Goal: Information Seeking & Learning: Learn about a topic

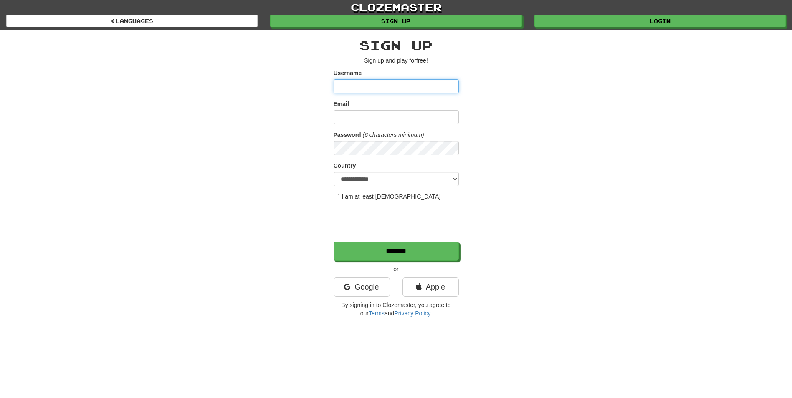
type input "**********"
click at [528, 110] on div "**********" at bounding box center [396, 176] width 488 height 292
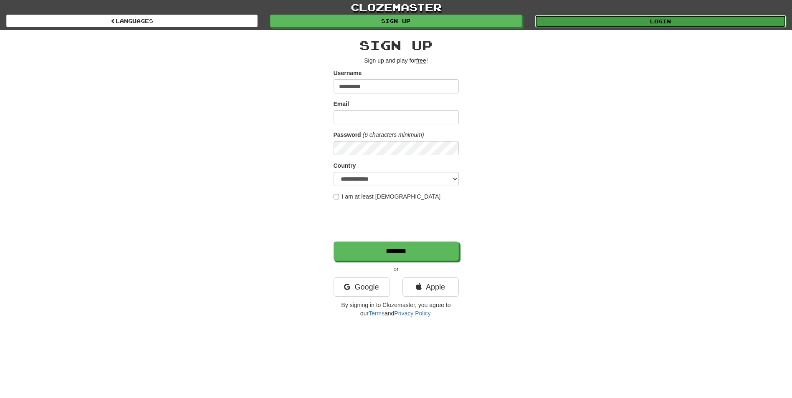
click at [572, 24] on link "Login" at bounding box center [660, 21] width 251 height 13
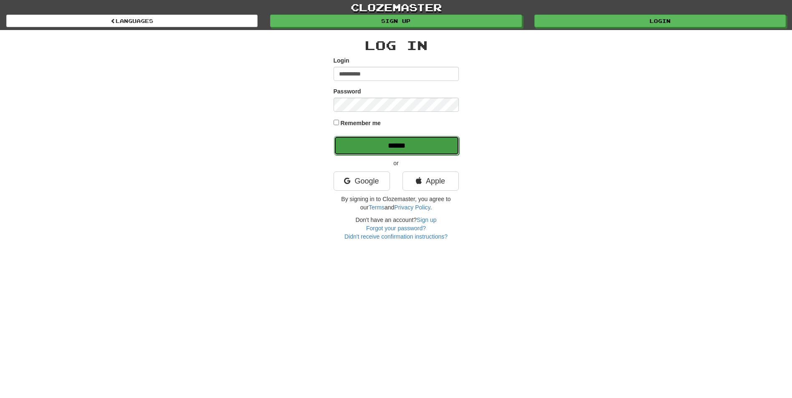
click at [353, 144] on input "******" at bounding box center [396, 145] width 125 height 19
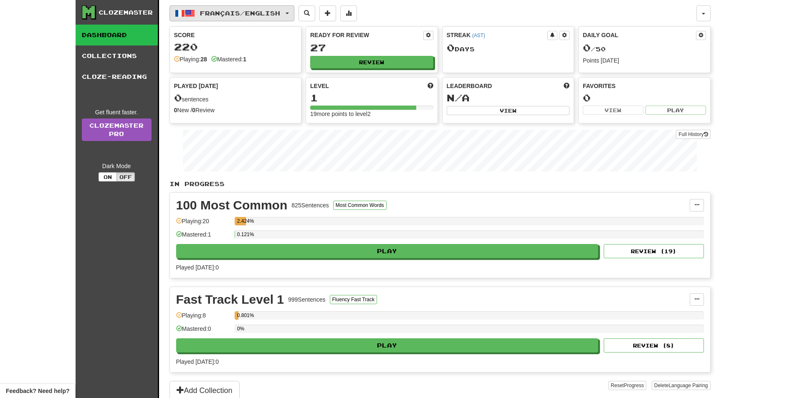
click at [294, 16] on button "Français / English" at bounding box center [231, 13] width 125 height 16
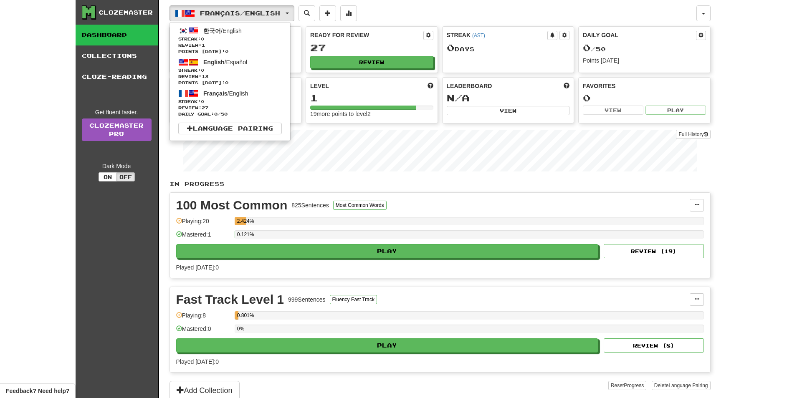
click at [428, 180] on p "In Progress" at bounding box center [439, 184] width 541 height 8
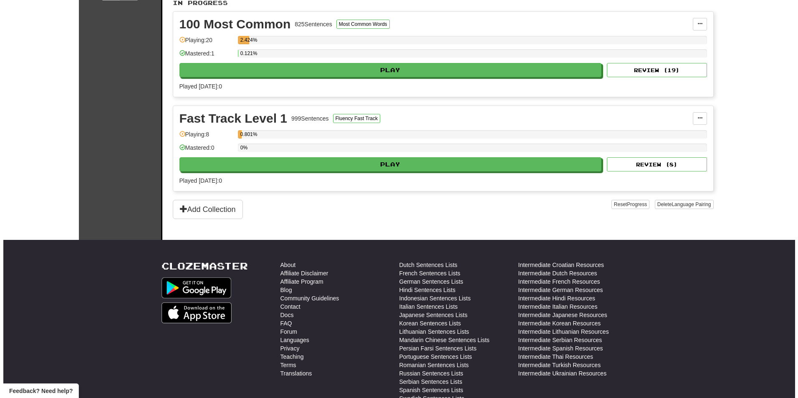
scroll to position [181, 0]
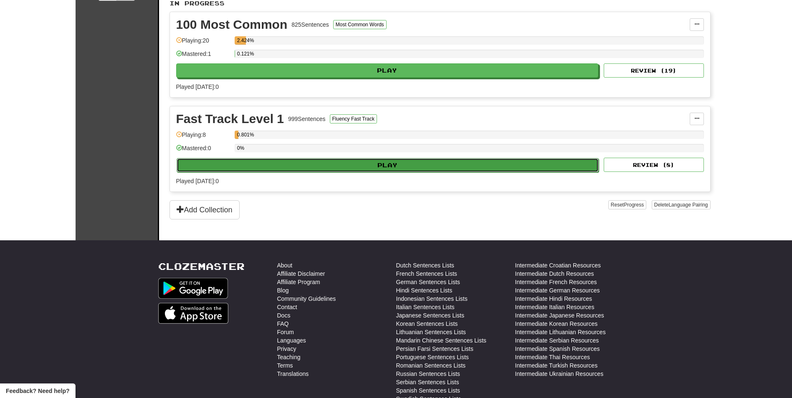
click at [356, 164] on button "Play" at bounding box center [388, 165] width 422 height 14
select select "**"
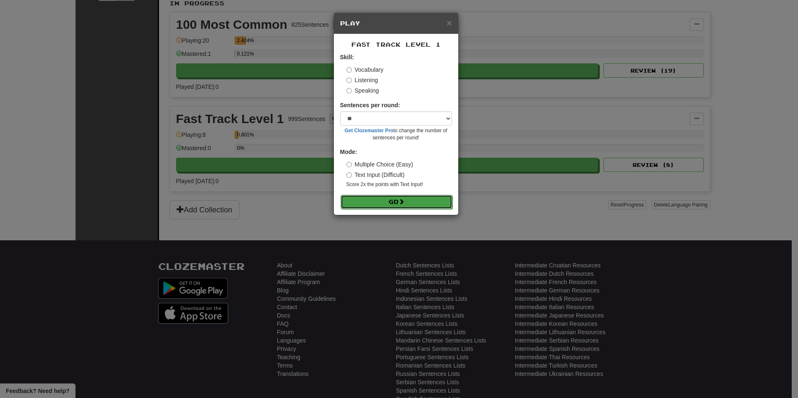
click at [396, 203] on button "Go" at bounding box center [397, 202] width 112 height 14
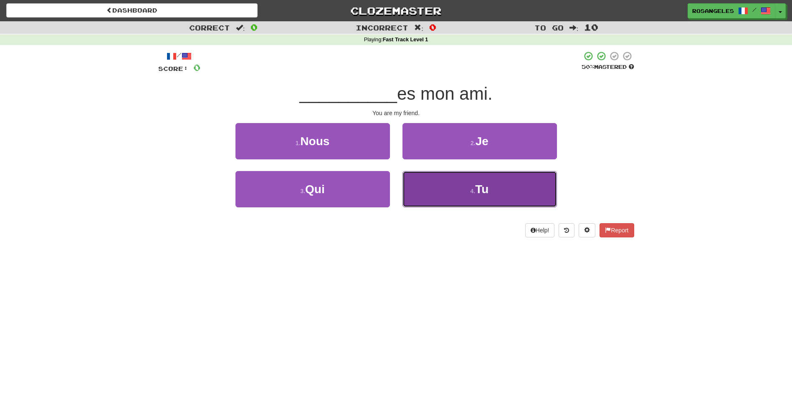
click at [442, 188] on button "4 . Tu" at bounding box center [479, 189] width 154 height 36
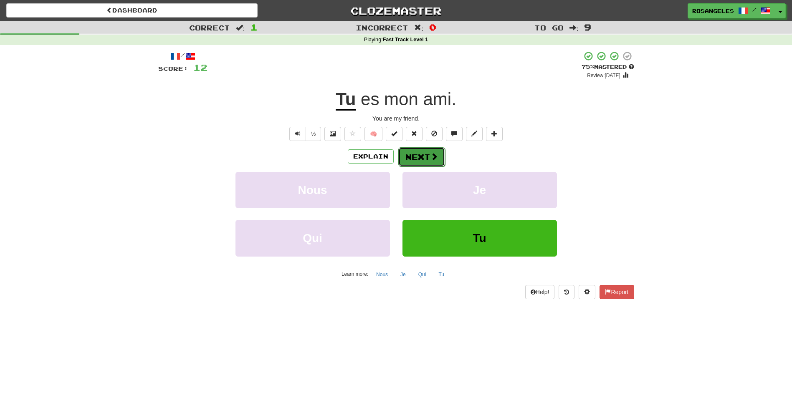
click at [428, 158] on button "Next" at bounding box center [421, 156] width 47 height 19
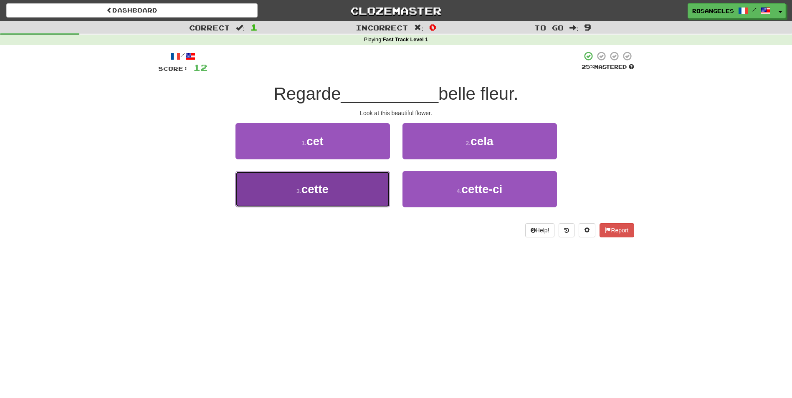
click at [350, 196] on button "3 . cette" at bounding box center [312, 189] width 154 height 36
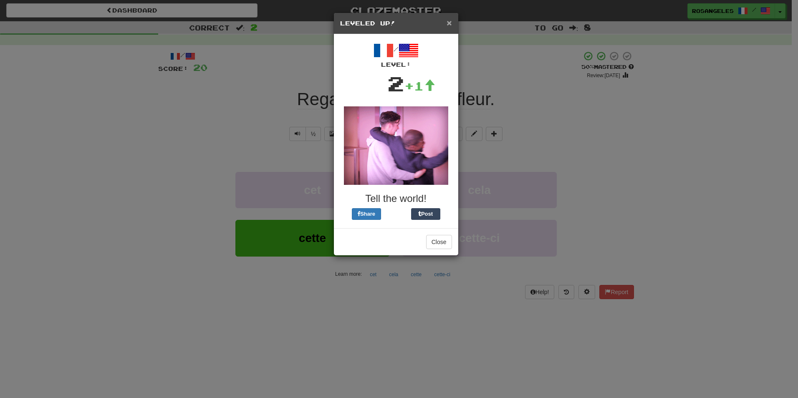
click at [448, 25] on span "×" at bounding box center [449, 23] width 5 height 10
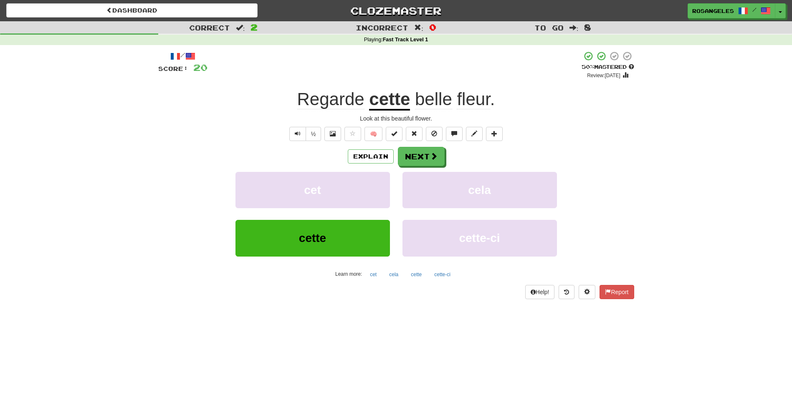
click at [442, 97] on span "belle" at bounding box center [433, 99] width 37 height 20
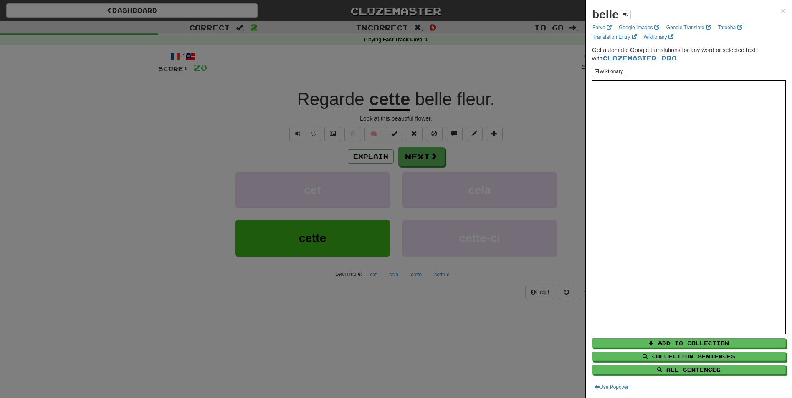
click at [518, 157] on div at bounding box center [396, 199] width 792 height 398
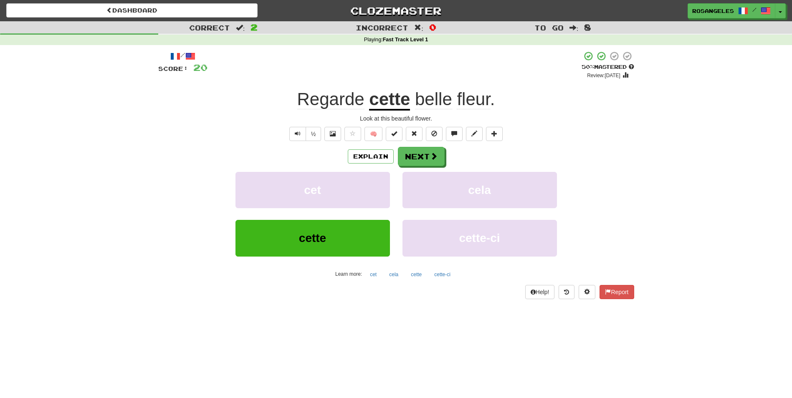
click at [465, 102] on span "fleur" at bounding box center [473, 99] width 33 height 20
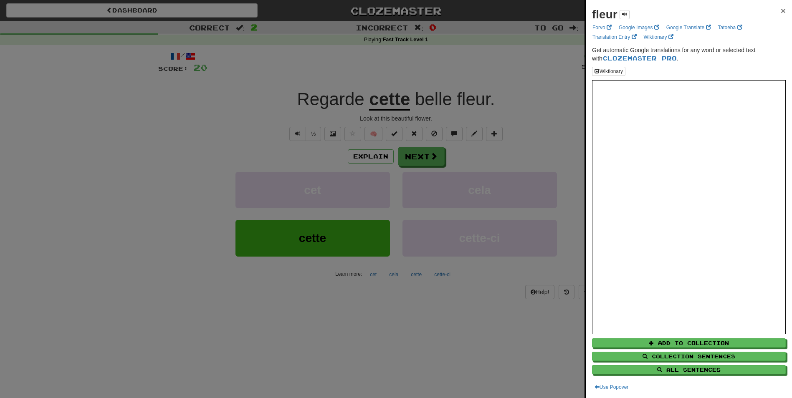
click at [781, 14] on span "×" at bounding box center [783, 11] width 5 height 10
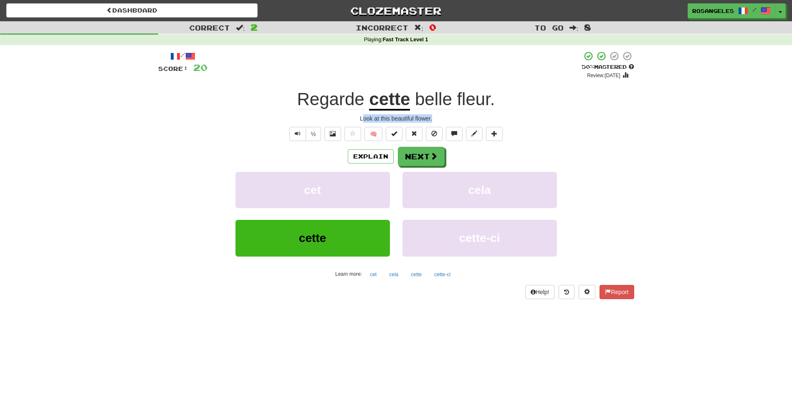
drag, startPoint x: 363, startPoint y: 119, endPoint x: 432, endPoint y: 112, distance: 69.2
click at [432, 112] on div "/ Score: 20 + 8 50 % Mastered Review: 2025-08-29 Regarde cette belle fleur . Lo…" at bounding box center [396, 175] width 476 height 248
click at [427, 159] on button "Next" at bounding box center [421, 156] width 47 height 19
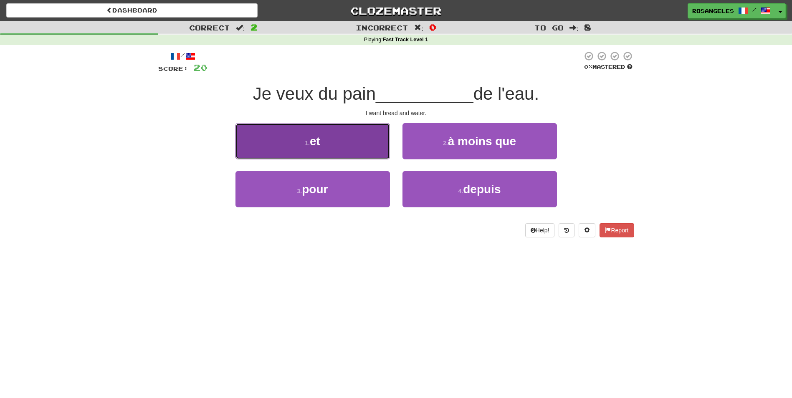
click at [346, 154] on button "1 . et" at bounding box center [312, 141] width 154 height 36
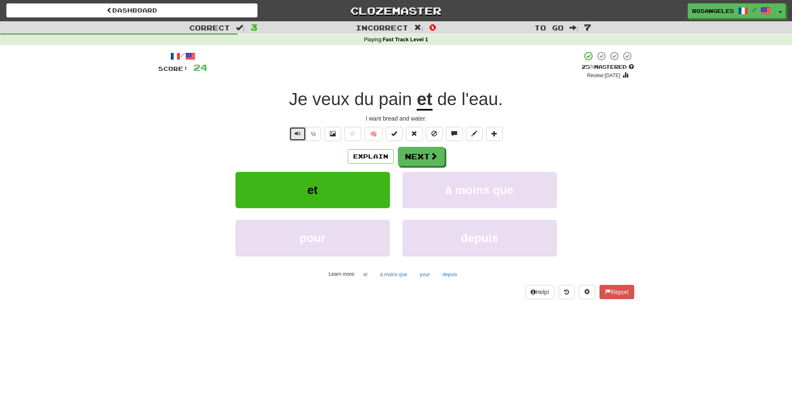
click at [295, 134] on span "Text-to-speech controls" at bounding box center [298, 134] width 6 height 6
click at [354, 100] on span "veux" at bounding box center [364, 99] width 20 height 20
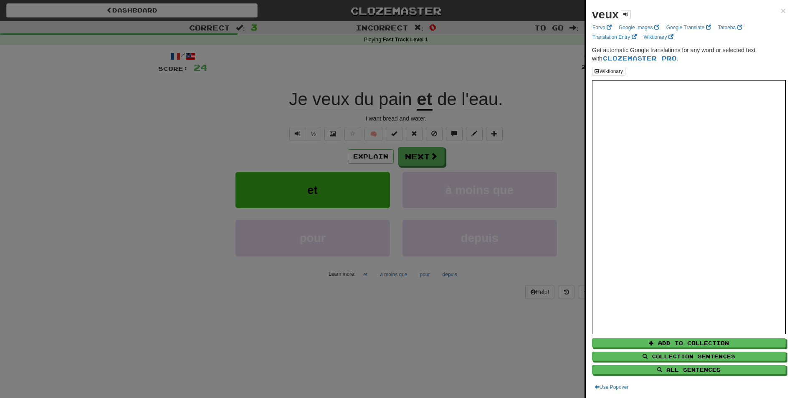
click at [295, 99] on div at bounding box center [396, 199] width 792 height 398
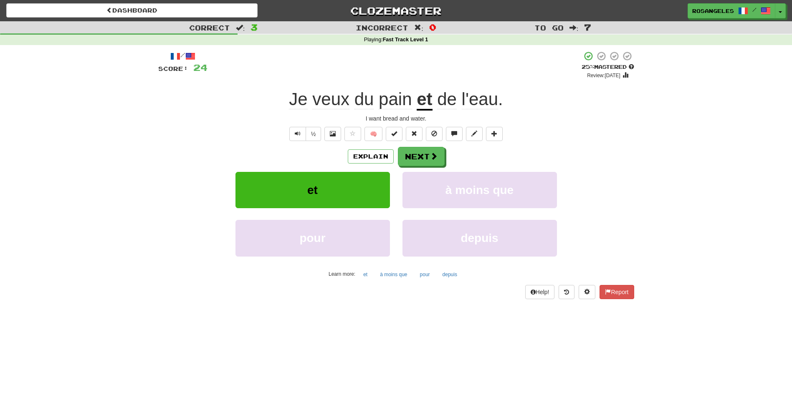
click at [312, 99] on span "Je" at bounding box center [330, 99] width 37 height 20
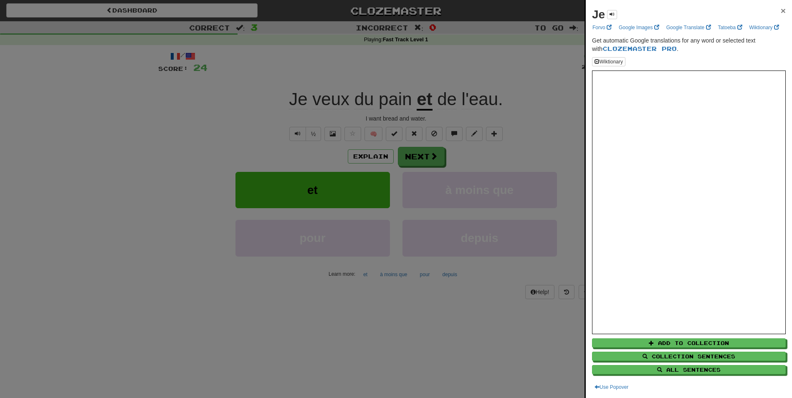
click at [781, 11] on span "×" at bounding box center [783, 11] width 5 height 10
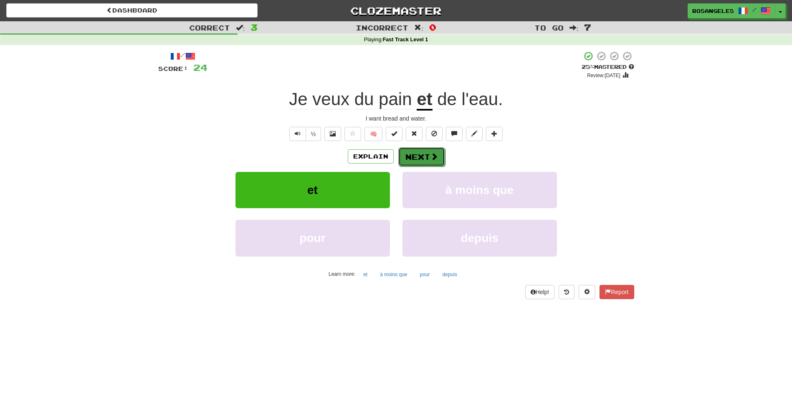
click at [432, 157] on span at bounding box center [434, 157] width 8 height 8
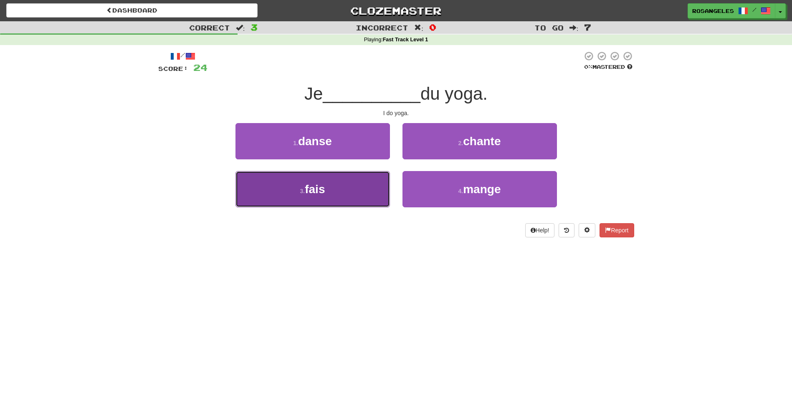
click at [377, 188] on button "3 . fais" at bounding box center [312, 189] width 154 height 36
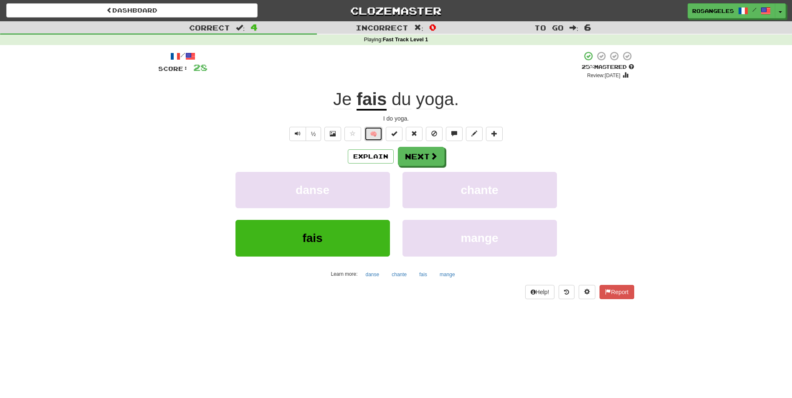
click at [378, 133] on button "🧠" at bounding box center [373, 134] width 18 height 14
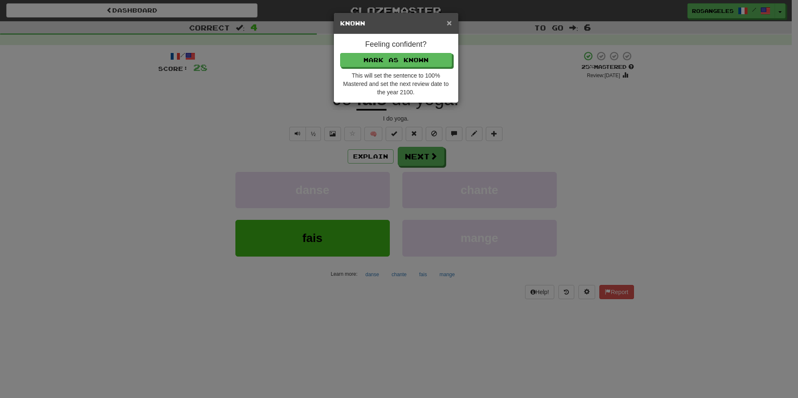
click at [448, 25] on span "×" at bounding box center [449, 23] width 5 height 10
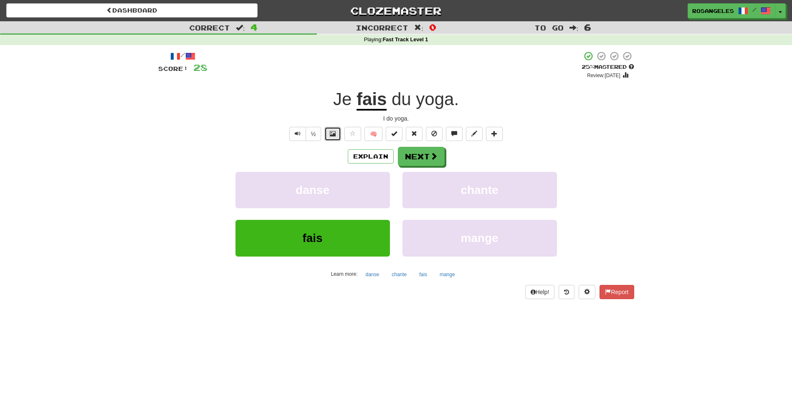
click at [333, 136] on span at bounding box center [333, 134] width 6 height 6
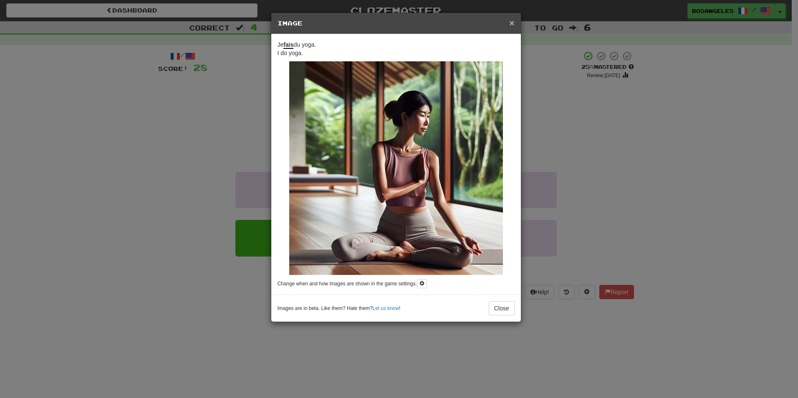
click at [511, 25] on span "×" at bounding box center [511, 23] width 5 height 10
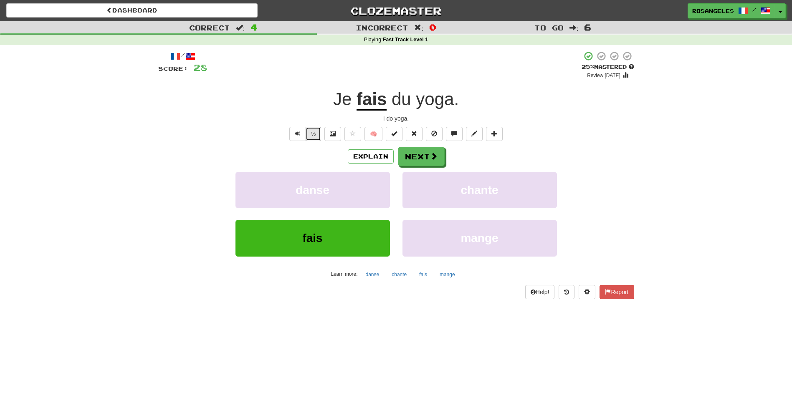
click at [313, 137] on button "½" at bounding box center [314, 134] width 16 height 14
click at [454, 132] on span at bounding box center [454, 134] width 6 height 6
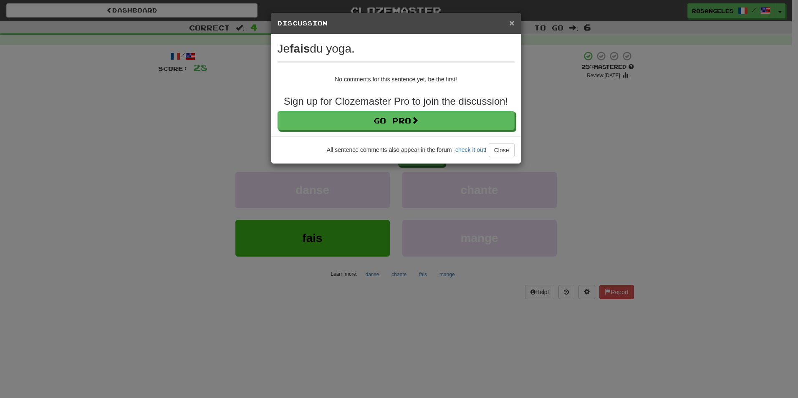
click at [510, 25] on span "×" at bounding box center [511, 23] width 5 height 10
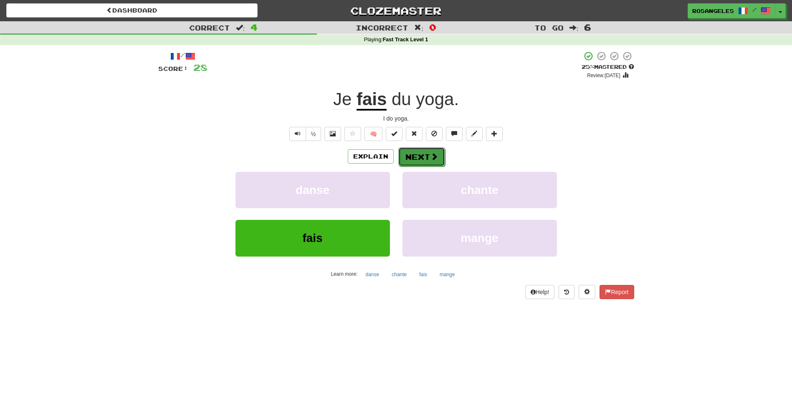
click at [433, 155] on span at bounding box center [434, 157] width 8 height 8
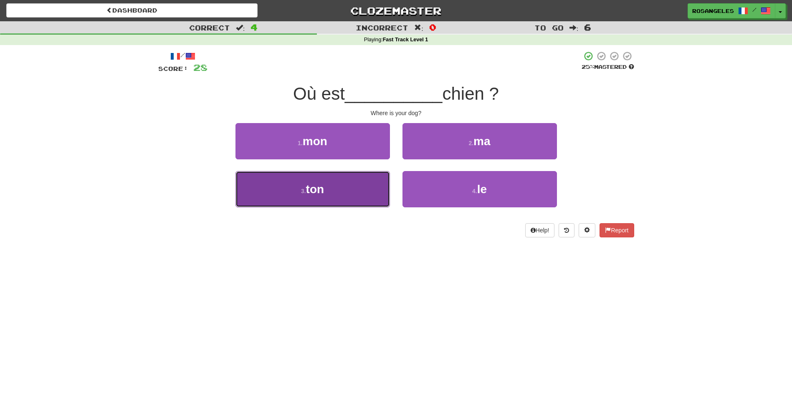
click at [351, 180] on button "3 . ton" at bounding box center [312, 189] width 154 height 36
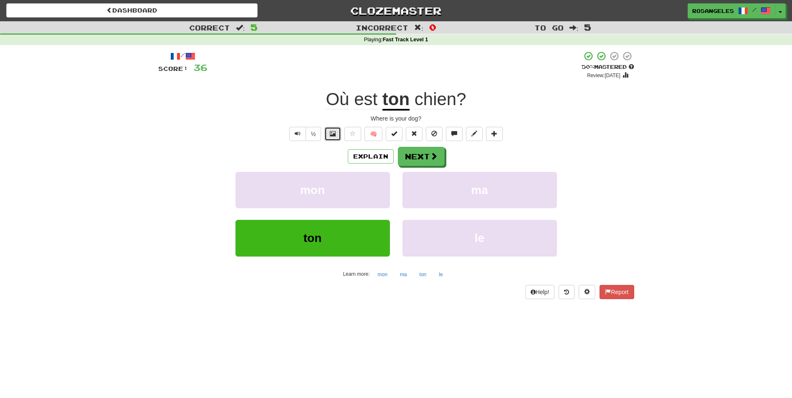
click at [336, 140] on button at bounding box center [332, 134] width 17 height 14
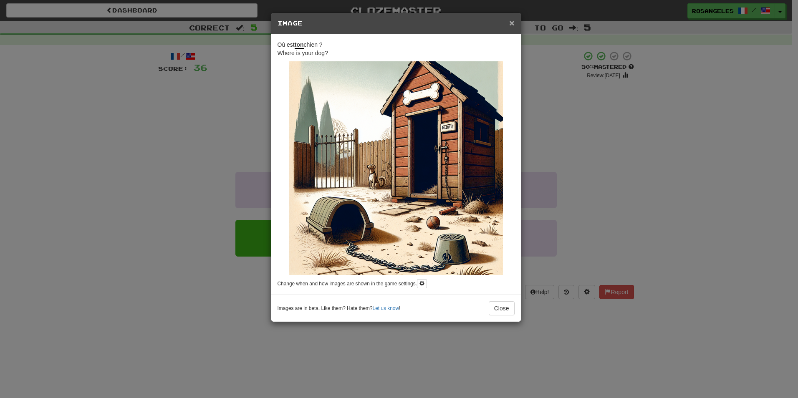
click at [511, 25] on span "×" at bounding box center [511, 23] width 5 height 10
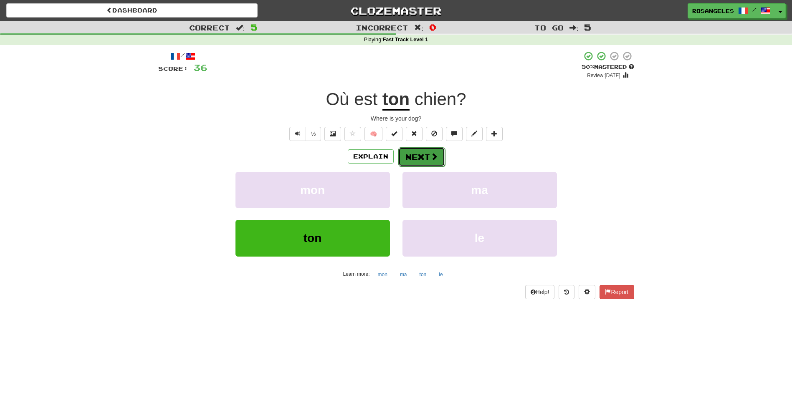
click at [425, 153] on button "Next" at bounding box center [421, 156] width 47 height 19
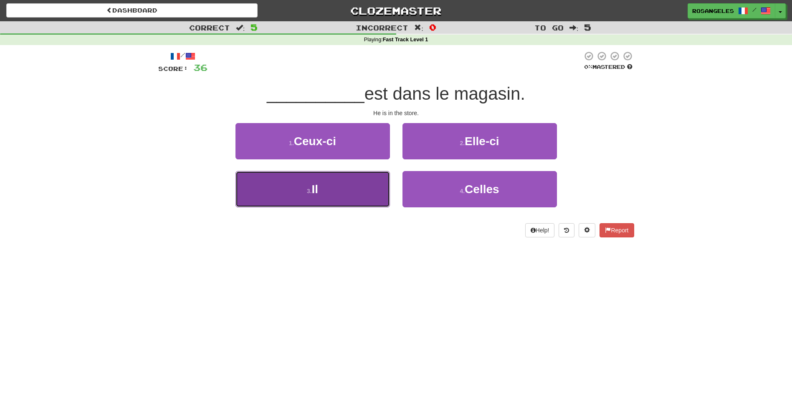
click at [368, 195] on button "3 . Il" at bounding box center [312, 189] width 154 height 36
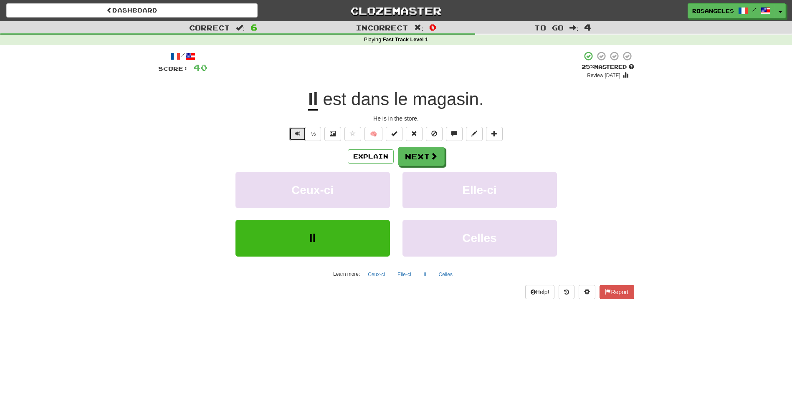
click at [299, 134] on span "Text-to-speech controls" at bounding box center [298, 134] width 6 height 6
click at [310, 132] on button "½" at bounding box center [314, 134] width 16 height 14
click at [309, 135] on button "½" at bounding box center [314, 134] width 16 height 14
click at [337, 136] on button at bounding box center [332, 134] width 17 height 14
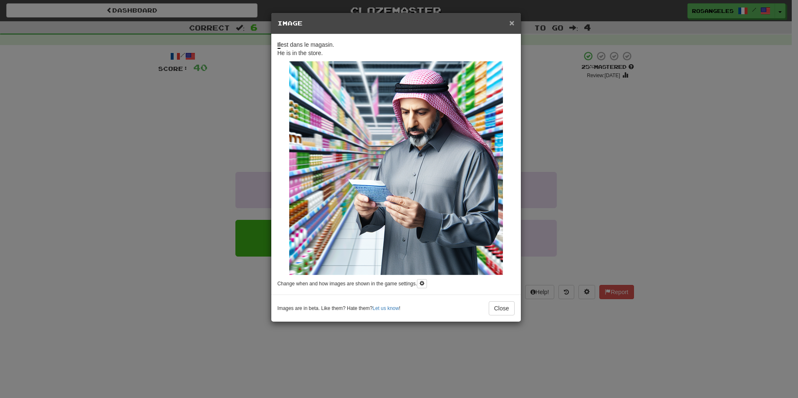
click at [509, 24] on span "×" at bounding box center [511, 23] width 5 height 10
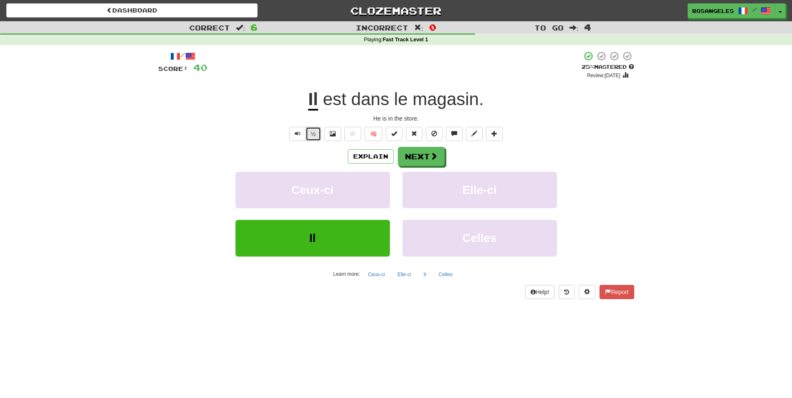
click at [311, 139] on button "½" at bounding box center [314, 134] width 16 height 14
click at [371, 154] on button "Explain" at bounding box center [371, 156] width 46 height 14
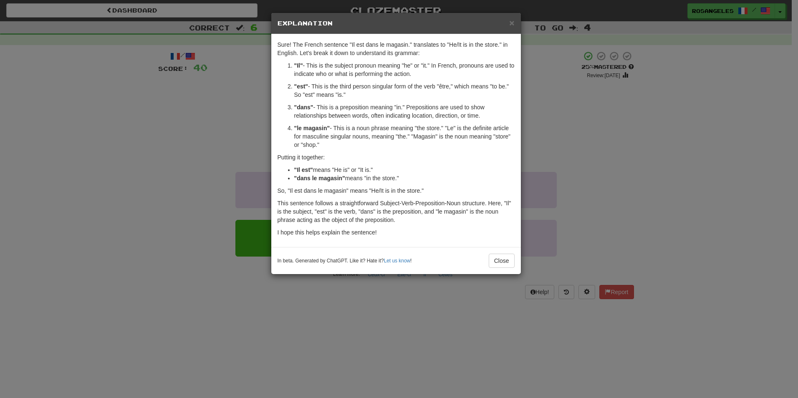
drag, startPoint x: 341, startPoint y: 129, endPoint x: 350, endPoint y: 147, distance: 20.6
click at [350, 147] on p ""le magasin" - This is a noun phrase meaning "the store." "Le" is the definite …" at bounding box center [404, 136] width 220 height 25
click at [509, 25] on span "×" at bounding box center [511, 23] width 5 height 10
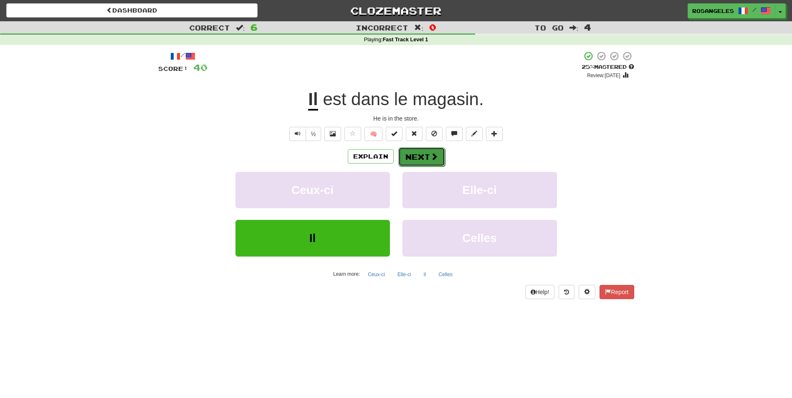
click at [427, 164] on button "Next" at bounding box center [421, 156] width 47 height 19
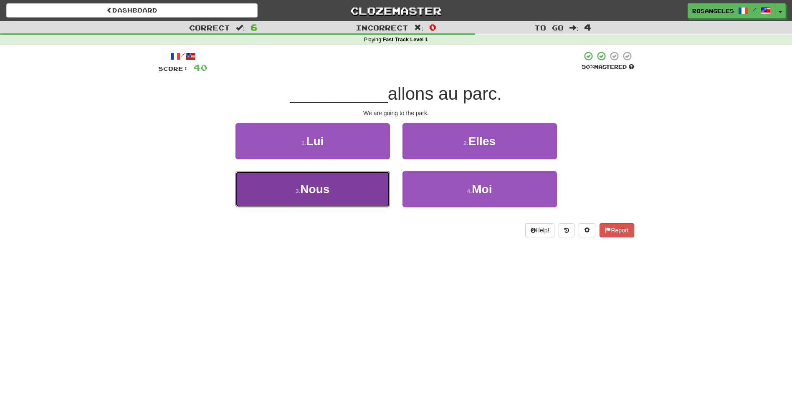
click at [370, 195] on button "3 . Nous" at bounding box center [312, 189] width 154 height 36
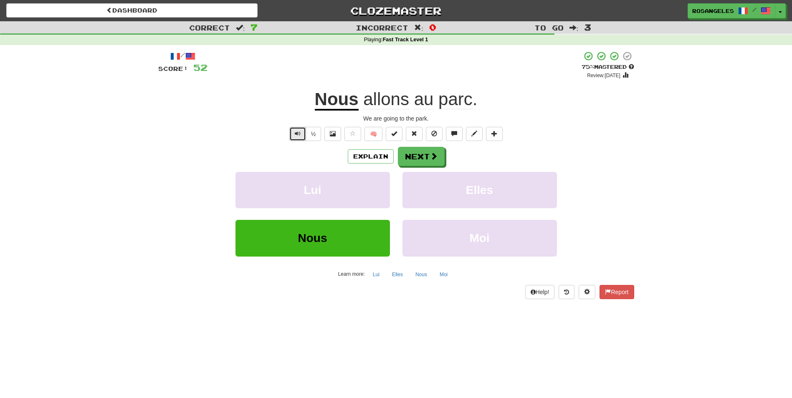
click at [303, 137] on button "Text-to-speech controls" at bounding box center [297, 134] width 17 height 14
click at [310, 136] on button "½" at bounding box center [314, 134] width 16 height 14
click at [328, 135] on button at bounding box center [332, 134] width 17 height 14
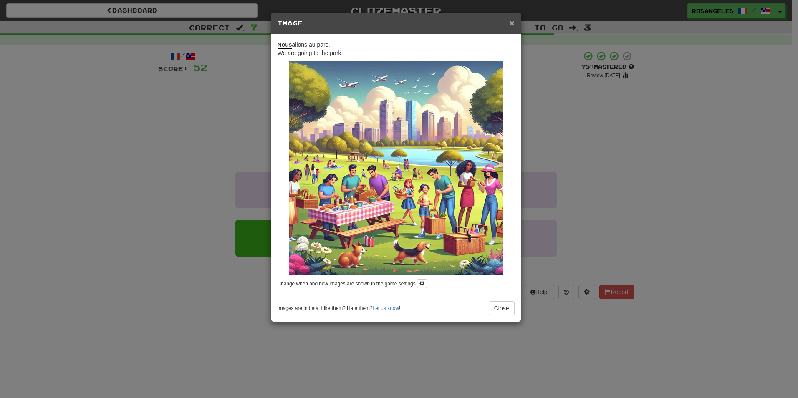
click at [510, 19] on span "×" at bounding box center [511, 23] width 5 height 10
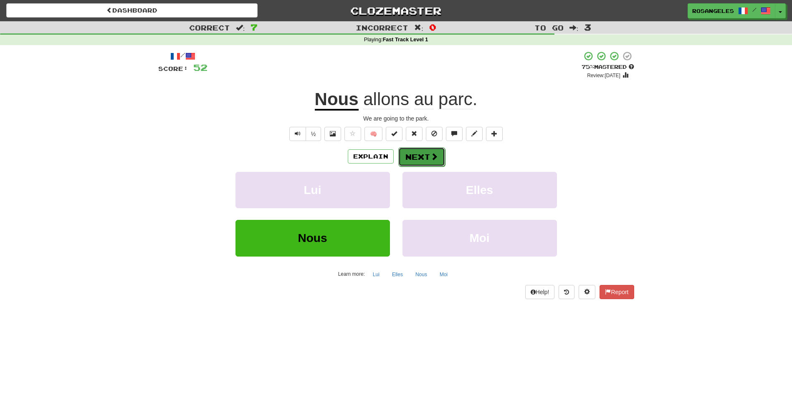
click at [422, 160] on button "Next" at bounding box center [421, 156] width 47 height 19
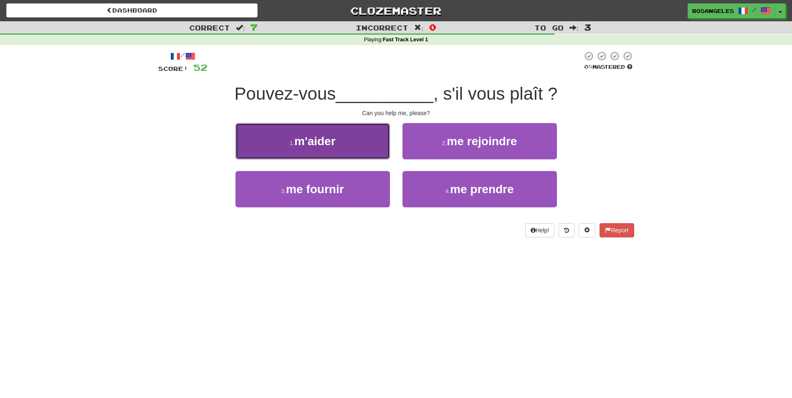
click at [366, 150] on button "1 . m'aider" at bounding box center [312, 141] width 154 height 36
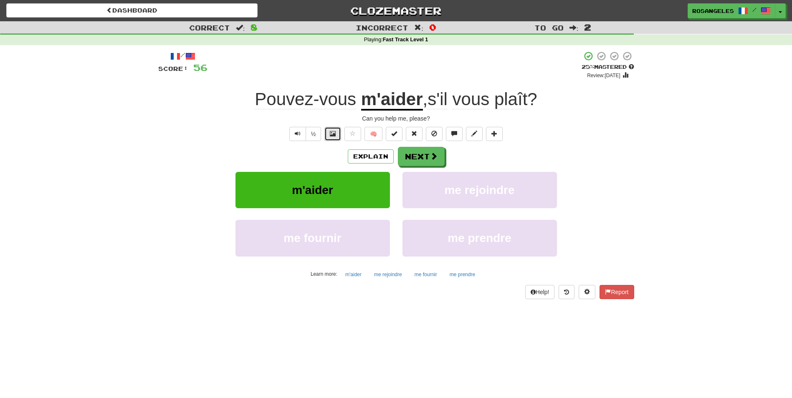
click at [339, 137] on button at bounding box center [332, 134] width 17 height 14
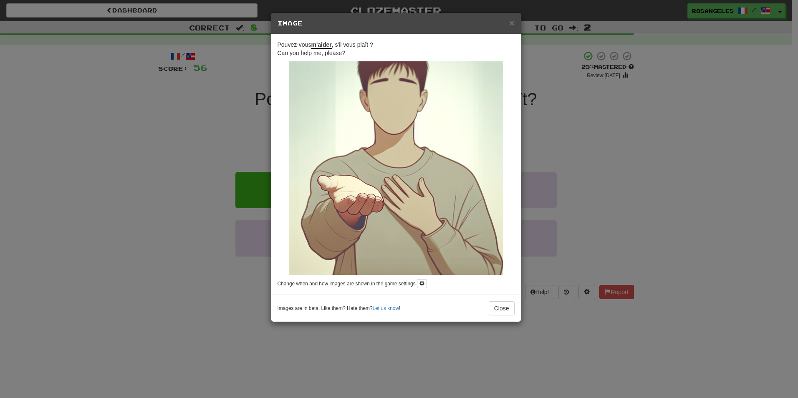
click at [509, 23] on h5 "Image" at bounding box center [396, 23] width 237 height 8
click at [511, 23] on span "×" at bounding box center [511, 23] width 5 height 10
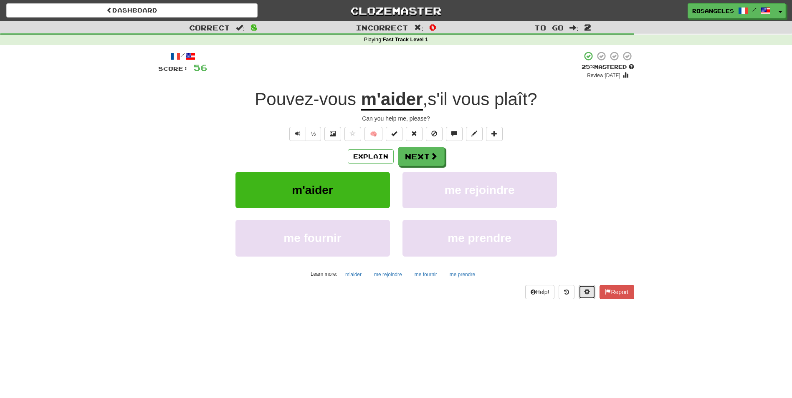
click at [589, 288] on button at bounding box center [587, 292] width 17 height 14
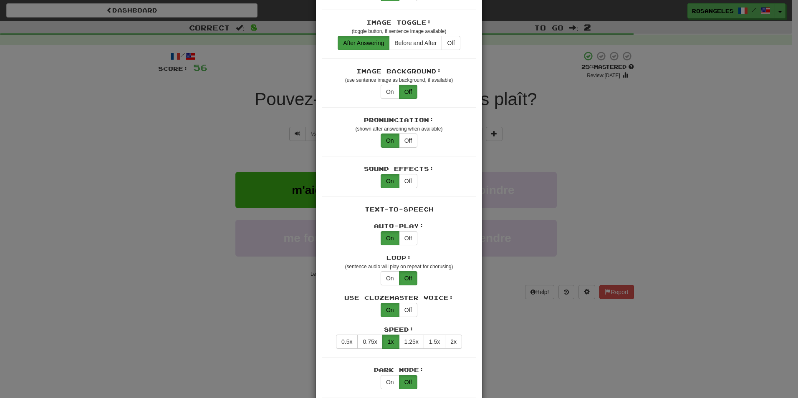
scroll to position [168, 0]
click at [385, 86] on button "On" at bounding box center [390, 92] width 19 height 14
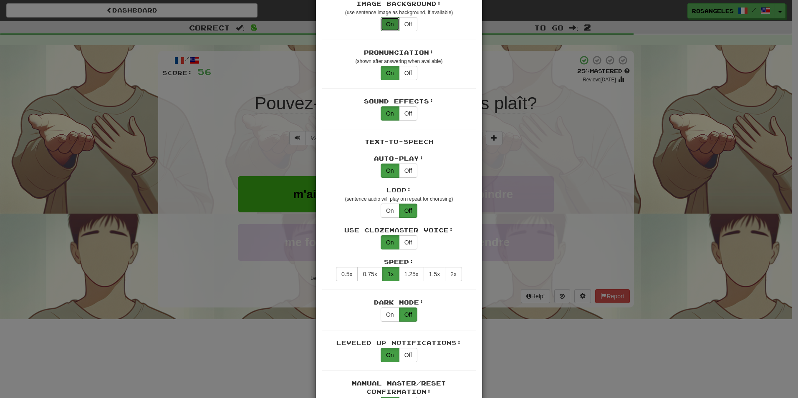
scroll to position [237, 0]
click at [384, 307] on button "On" at bounding box center [390, 314] width 19 height 14
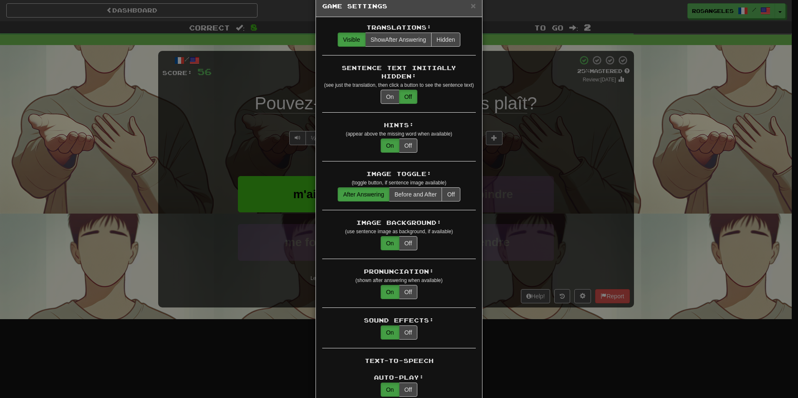
scroll to position [0, 0]
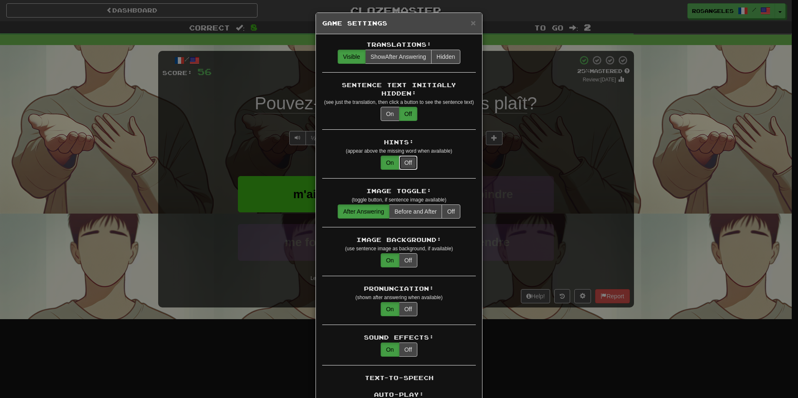
click at [405, 156] on button "Off" at bounding box center [408, 163] width 18 height 14
click at [389, 156] on button "On" at bounding box center [390, 163] width 19 height 14
click at [404, 60] on span "Show After Answering" at bounding box center [399, 56] width 56 height 7
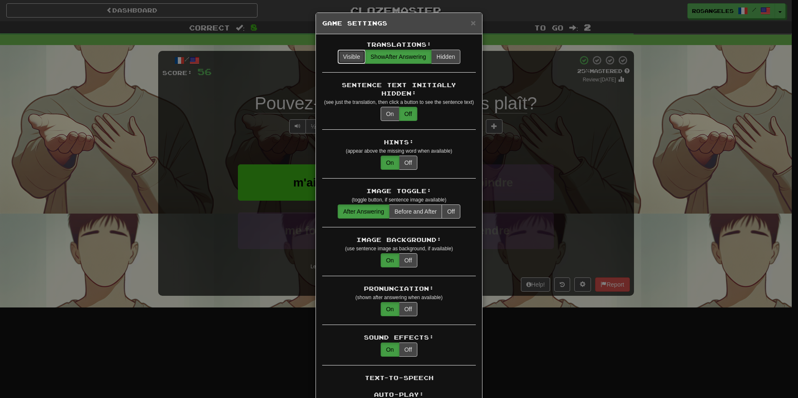
click at [349, 57] on button "Visible" at bounding box center [352, 57] width 28 height 14
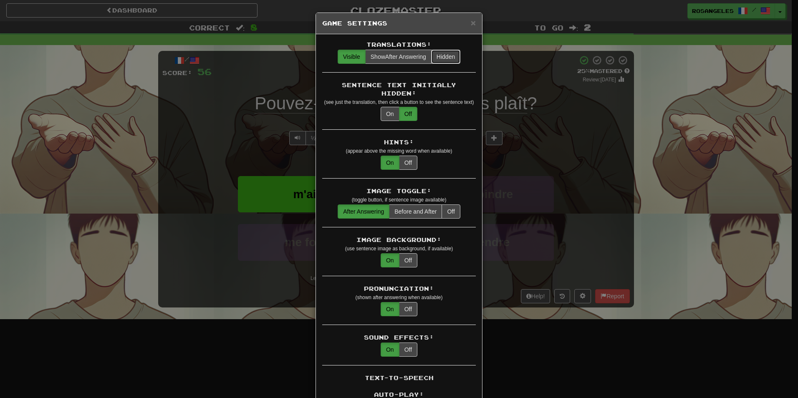
click at [449, 55] on button "Hidden" at bounding box center [445, 57] width 29 height 14
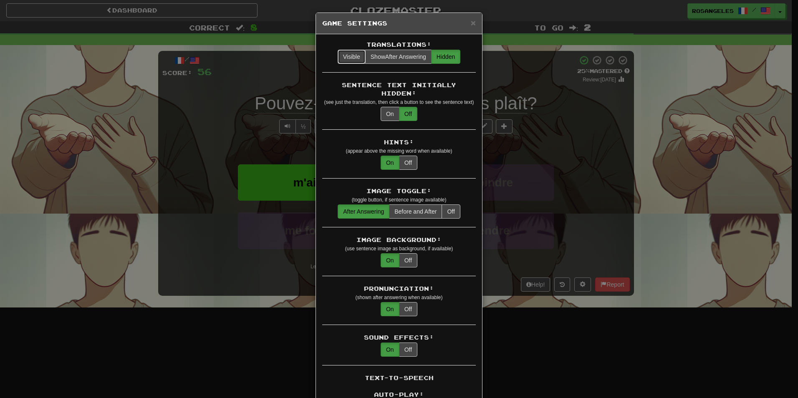
click at [357, 58] on button "Visible" at bounding box center [352, 57] width 28 height 14
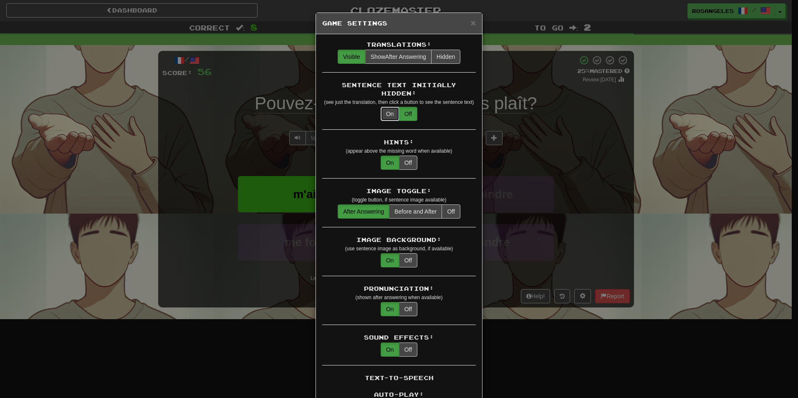
click at [388, 107] on button "On" at bounding box center [390, 114] width 19 height 14
click at [471, 27] on span "×" at bounding box center [473, 23] width 5 height 10
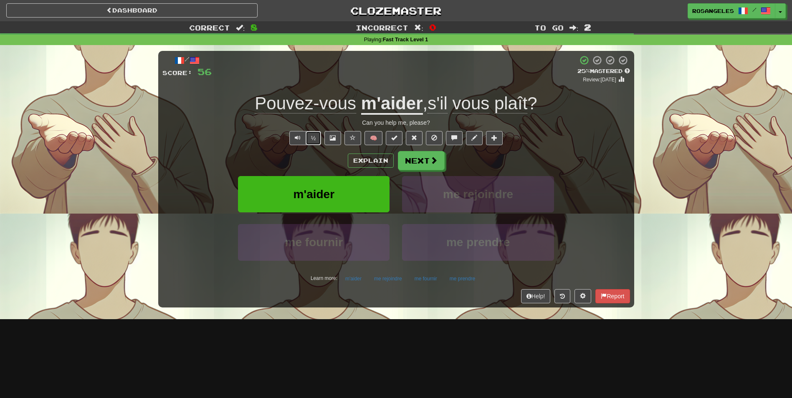
click at [306, 137] on button "½" at bounding box center [314, 138] width 16 height 14
click at [409, 162] on button "Next" at bounding box center [421, 161] width 47 height 19
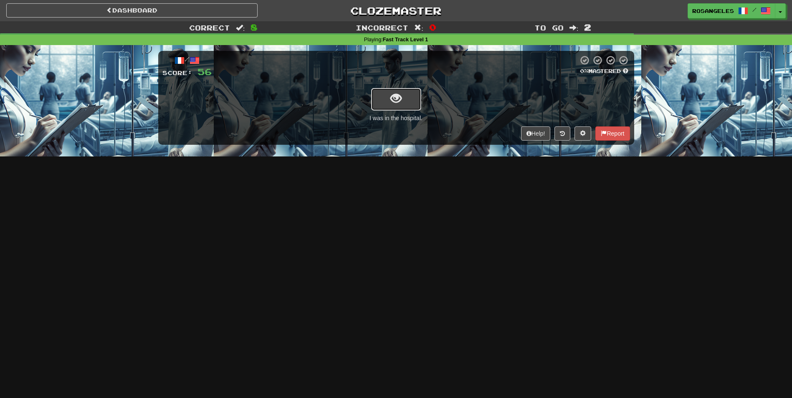
click at [398, 98] on span "show sentence" at bounding box center [395, 98] width 11 height 11
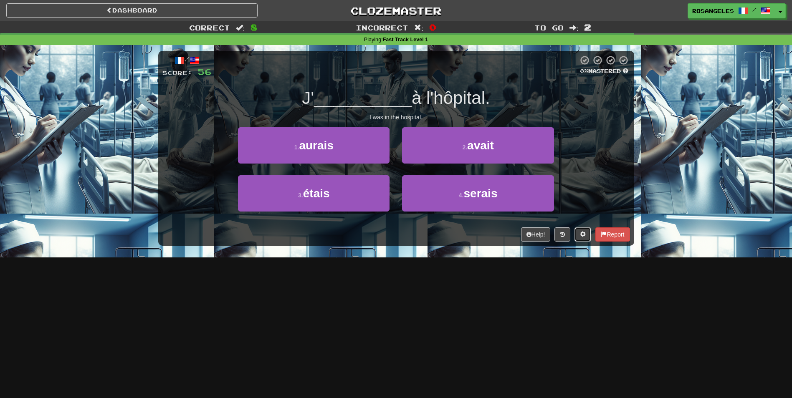
click at [578, 235] on button at bounding box center [582, 234] width 17 height 14
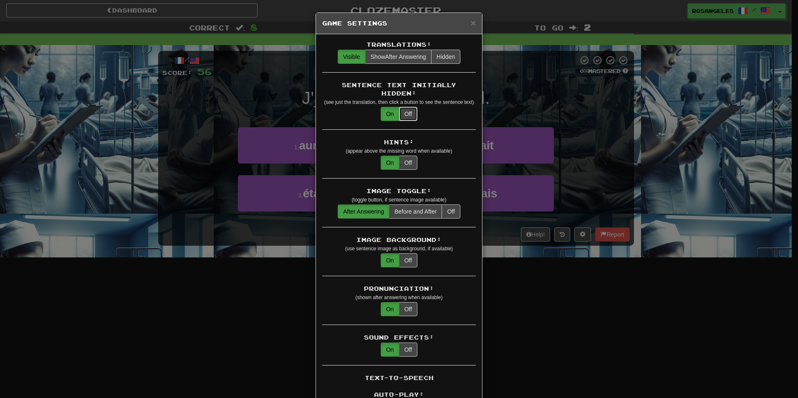
click at [406, 107] on button "Off" at bounding box center [408, 114] width 18 height 14
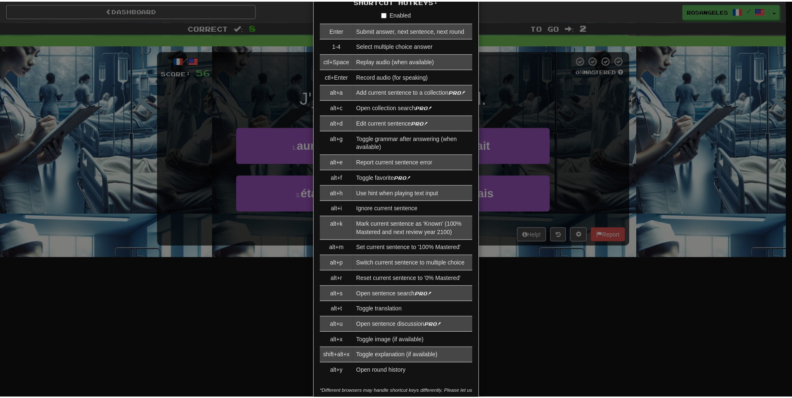
scroll to position [832, 0]
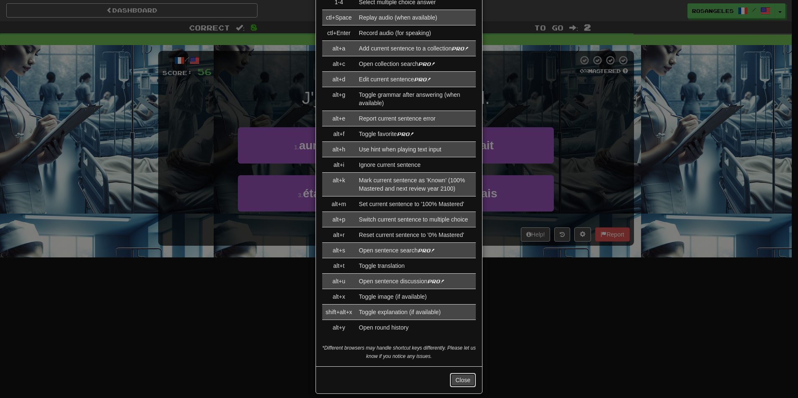
click at [456, 374] on button "Close" at bounding box center [463, 380] width 26 height 14
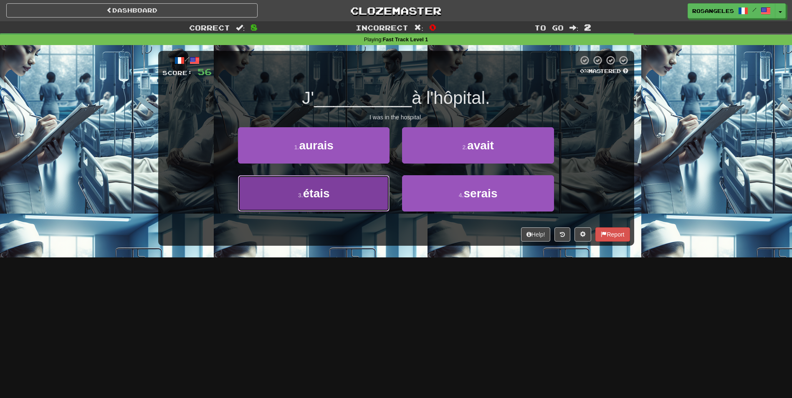
click at [357, 196] on button "3 . étais" at bounding box center [314, 193] width 152 height 36
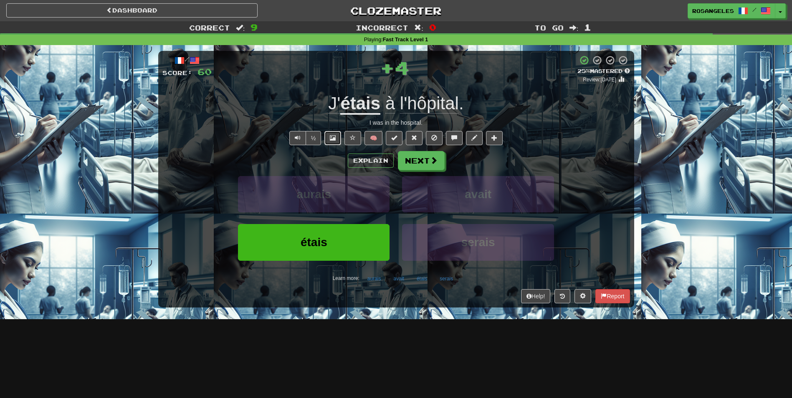
click at [333, 139] on span at bounding box center [333, 138] width 6 height 6
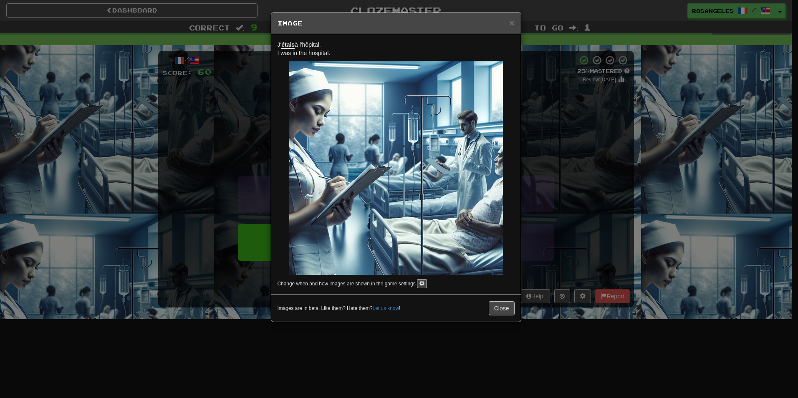
click at [200, 164] on div "× Image J' étais à l'hôpital. I was in the hospital. Change when and how images…" at bounding box center [399, 199] width 798 height 398
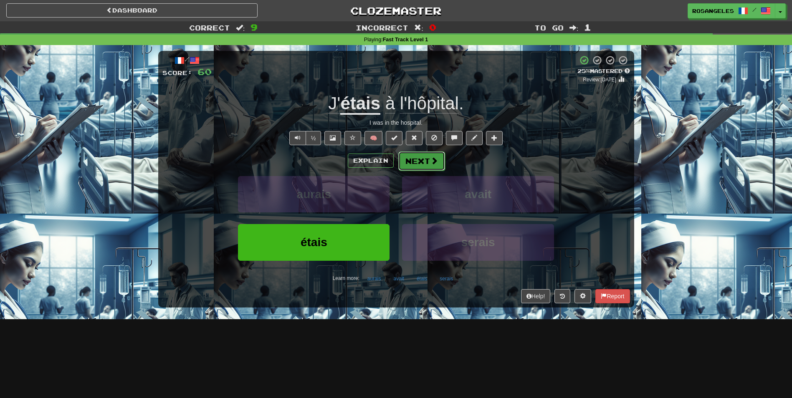
click at [414, 161] on button "Next" at bounding box center [421, 161] width 47 height 19
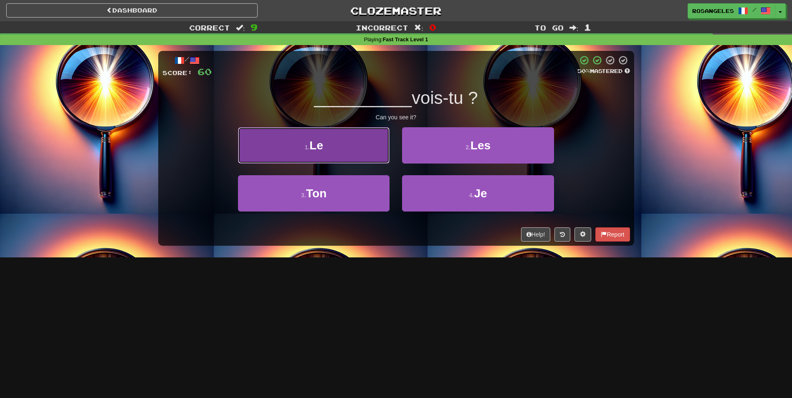
click at [375, 151] on button "1 . Le" at bounding box center [314, 145] width 152 height 36
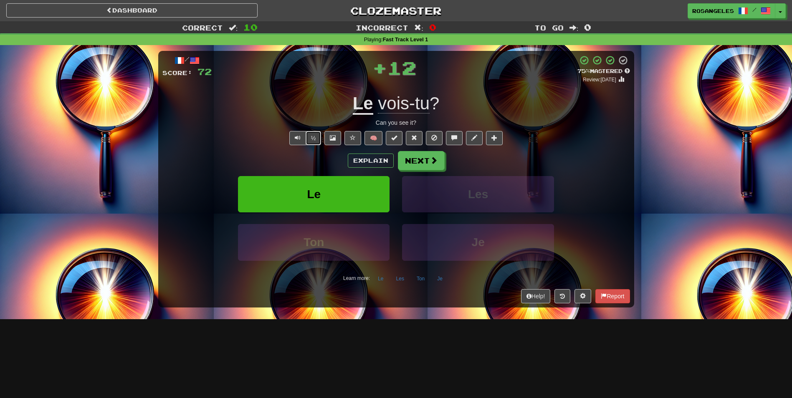
click at [311, 135] on button "½" at bounding box center [314, 138] width 16 height 14
click at [412, 159] on button "Next" at bounding box center [421, 161] width 47 height 19
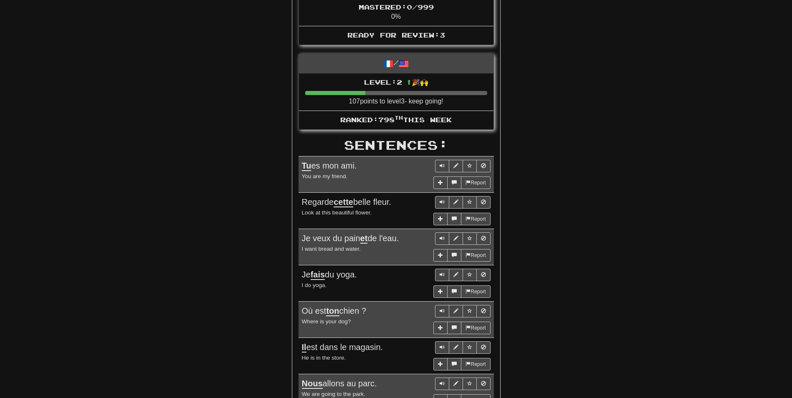
scroll to position [400, 0]
click at [441, 163] on span "Sentence controls" at bounding box center [442, 164] width 5 height 5
click at [440, 203] on span "Sentence controls" at bounding box center [442, 201] width 5 height 5
click at [469, 198] on button "Sentence controls" at bounding box center [469, 201] width 14 height 13
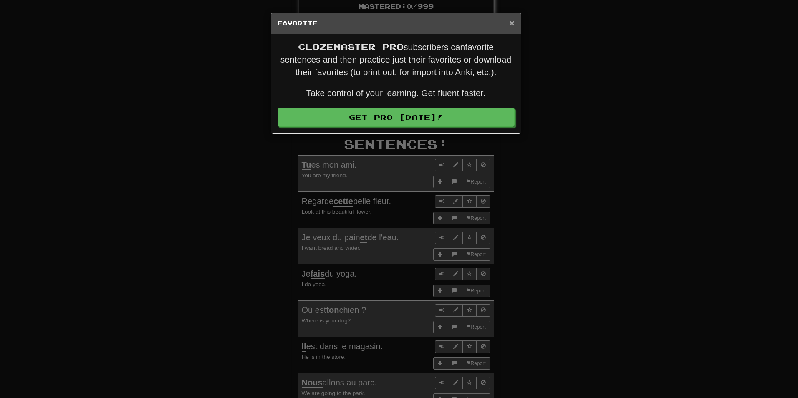
click at [510, 23] on span "×" at bounding box center [511, 23] width 5 height 10
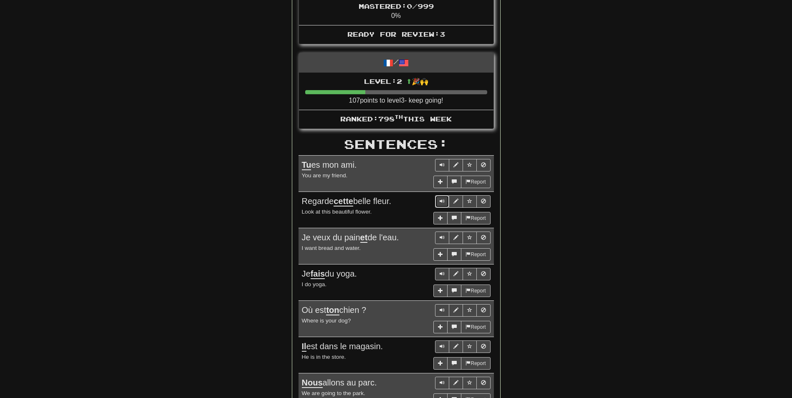
click at [440, 202] on span "Sentence controls" at bounding box center [442, 201] width 5 height 5
click at [438, 273] on button "Sentence controls" at bounding box center [442, 274] width 14 height 13
click at [440, 310] on span "Sentence controls" at bounding box center [442, 310] width 5 height 5
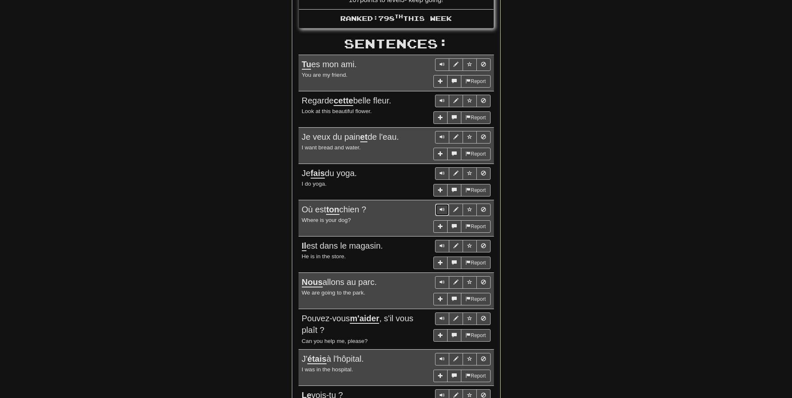
scroll to position [501, 0]
click at [444, 211] on span "Sentence controls" at bounding box center [442, 209] width 5 height 5
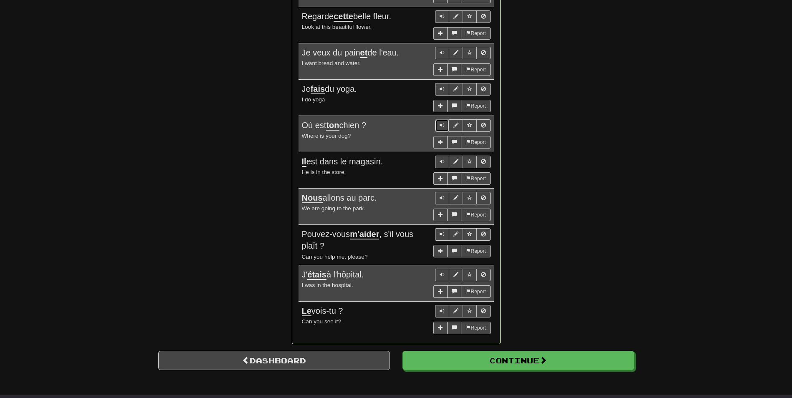
scroll to position [586, 0]
click at [442, 312] on span "Sentence controls" at bounding box center [442, 310] width 5 height 5
click at [443, 233] on span "Sentence controls" at bounding box center [442, 233] width 5 height 5
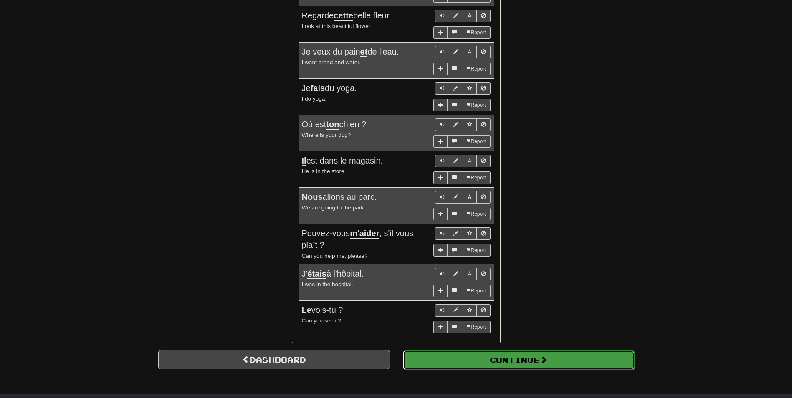
click at [508, 363] on button "Continue" at bounding box center [519, 360] width 232 height 19
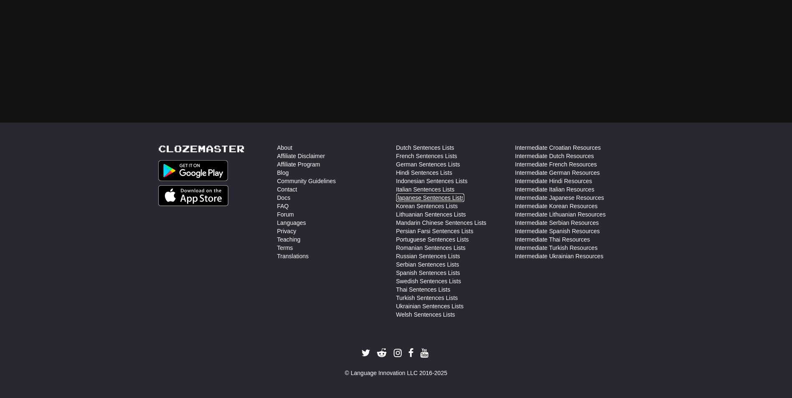
scroll to position [0, 0]
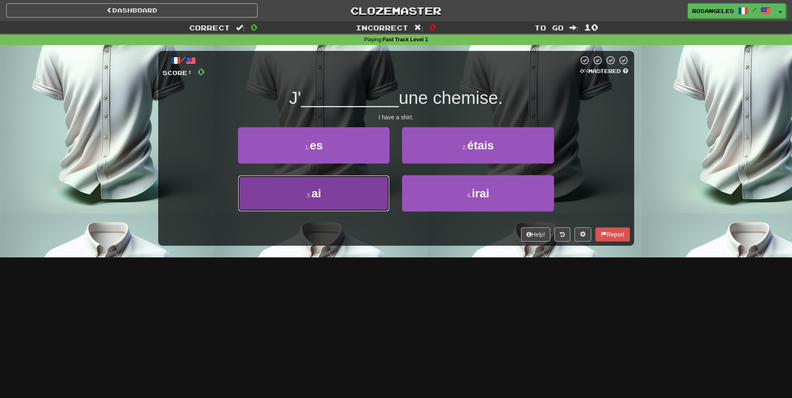
click at [359, 192] on button "3 . ai" at bounding box center [314, 193] width 152 height 36
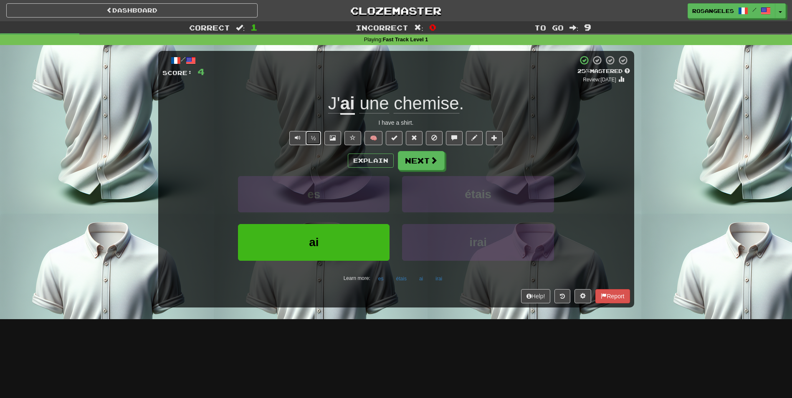
click at [311, 141] on button "½" at bounding box center [314, 138] width 16 height 14
click at [199, 13] on link "Dashboard" at bounding box center [131, 10] width 251 height 14
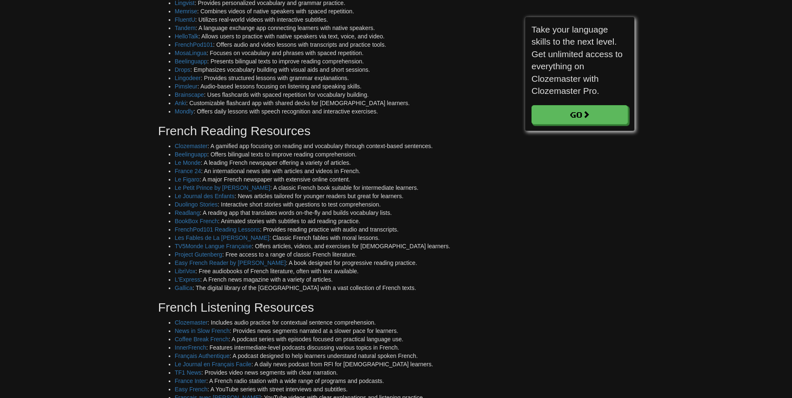
scroll to position [137, 0]
drag, startPoint x: 364, startPoint y: 142, endPoint x: 439, endPoint y: 147, distance: 74.5
click at [439, 147] on li "Clozemaster : A gamified app focusing on reading and vocabulary through context…" at bounding box center [343, 146] width 337 height 8
drag, startPoint x: 439, startPoint y: 147, endPoint x: 382, endPoint y: 188, distance: 70.1
click at [382, 188] on li "Le Petit Prince by [PERSON_NAME] : A classic French book suitable for intermedi…" at bounding box center [343, 187] width 337 height 8
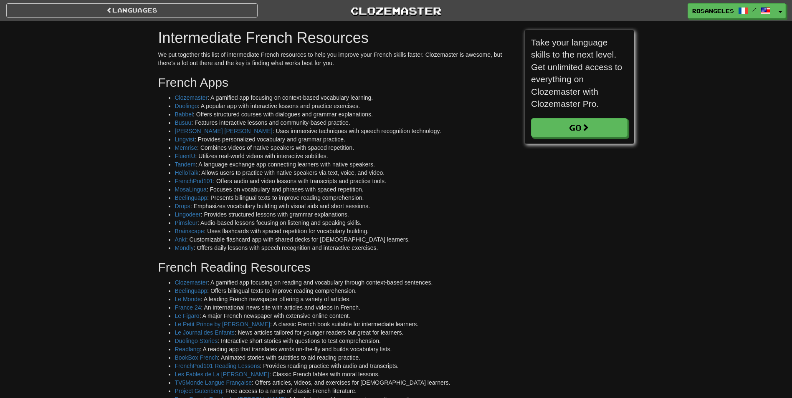
scroll to position [115, 109]
click at [159, 38] on h1 "Intermediate French Resources" at bounding box center [335, 38] width 354 height 17
click at [164, 37] on h1 "Intermediate French Resources" at bounding box center [335, 38] width 354 height 17
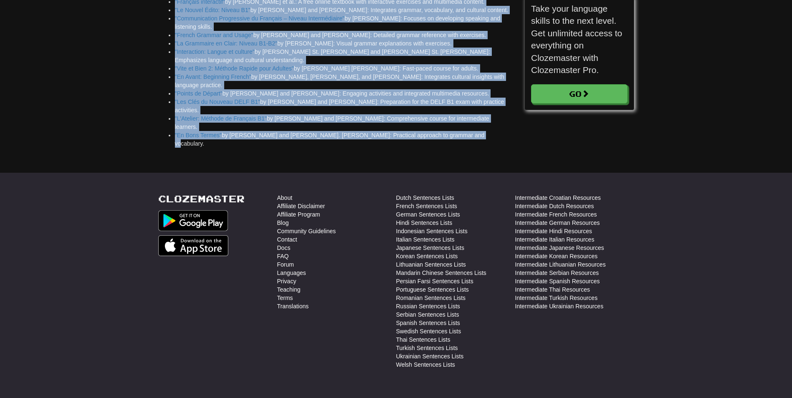
drag, startPoint x: 155, startPoint y: 32, endPoint x: 486, endPoint y: 98, distance: 337.9
copy div "Intermediate French Resources We put together this list of intermediate French …"
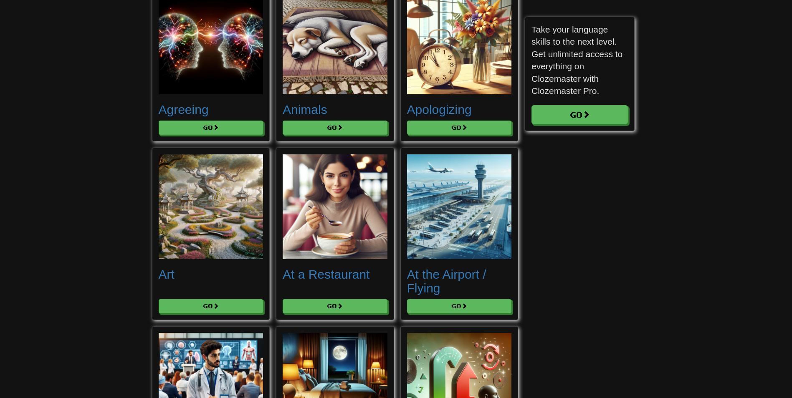
scroll to position [142, 0]
click at [450, 131] on button "Go" at bounding box center [459, 128] width 105 height 14
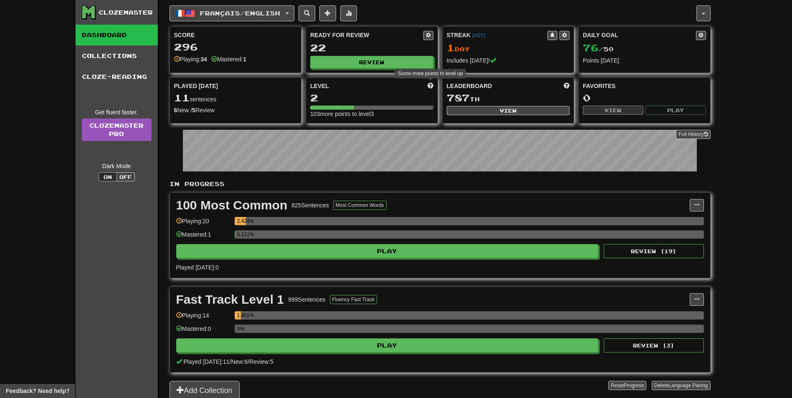
click at [431, 84] on span at bounding box center [430, 86] width 6 height 6
click at [125, 173] on button "Off" at bounding box center [125, 176] width 18 height 9
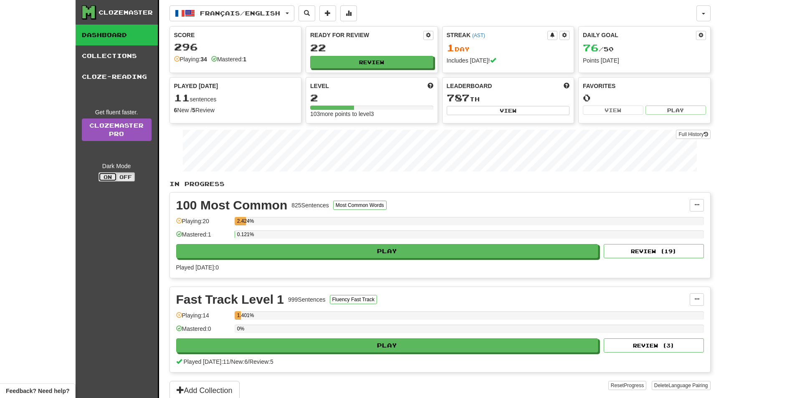
click at [103, 175] on button "On" at bounding box center [108, 176] width 18 height 9
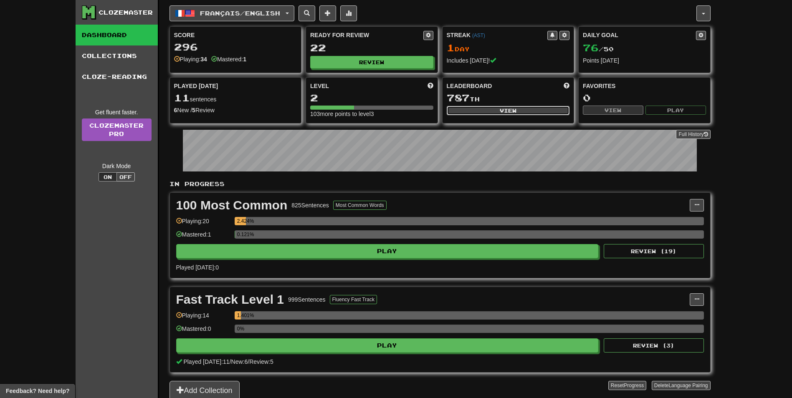
click at [518, 110] on button "View" at bounding box center [508, 110] width 123 height 9
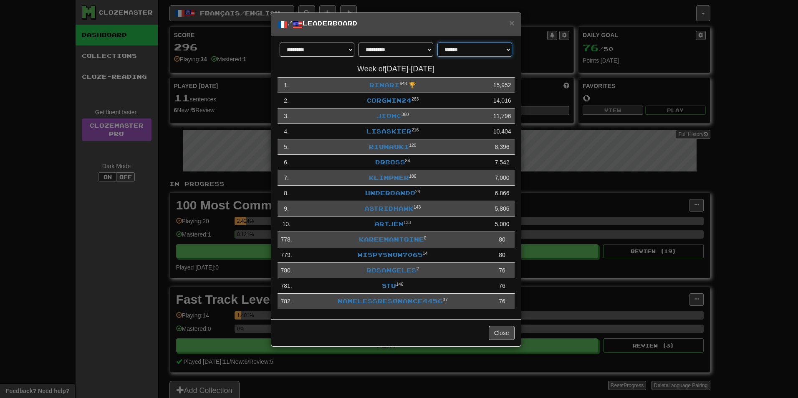
click at [452, 52] on select "**********" at bounding box center [474, 50] width 75 height 14
select select "**********"
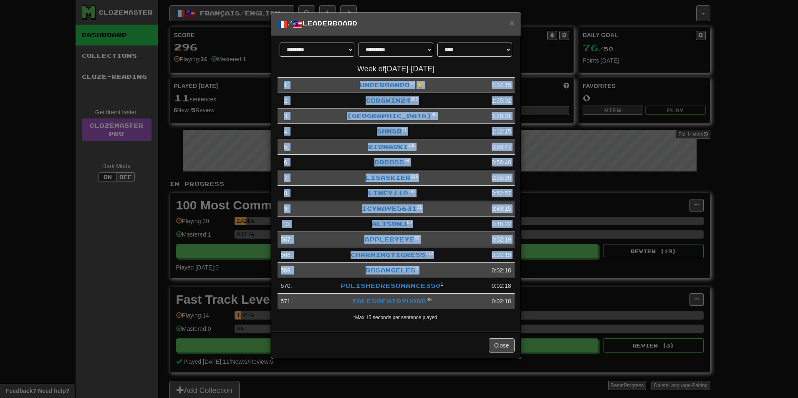
drag, startPoint x: 491, startPoint y: 270, endPoint x: 516, endPoint y: 270, distance: 24.6
click at [516, 270] on div "**********" at bounding box center [396, 184] width 250 height 296
drag, startPoint x: 516, startPoint y: 270, endPoint x: 508, endPoint y: 268, distance: 8.6
click at [508, 268] on td "0:02:18" at bounding box center [501, 270] width 26 height 15
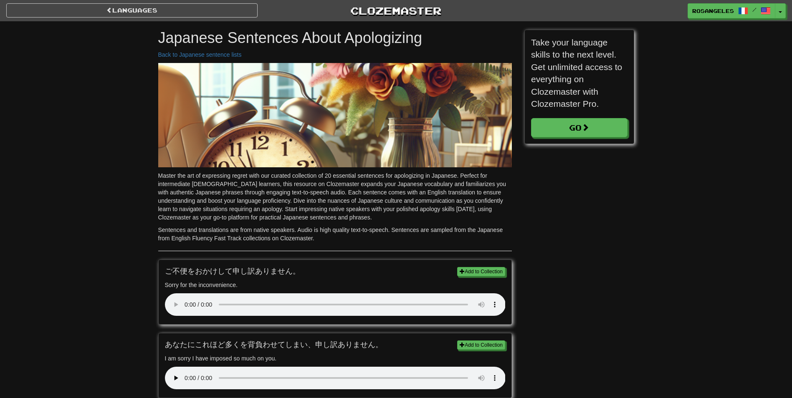
scroll to position [115, 109]
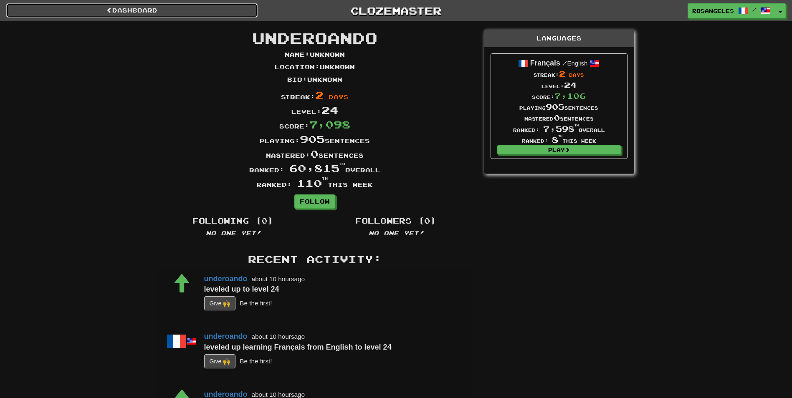
click at [168, 5] on link "Dashboard" at bounding box center [131, 10] width 251 height 14
